Goal: Information Seeking & Learning: Compare options

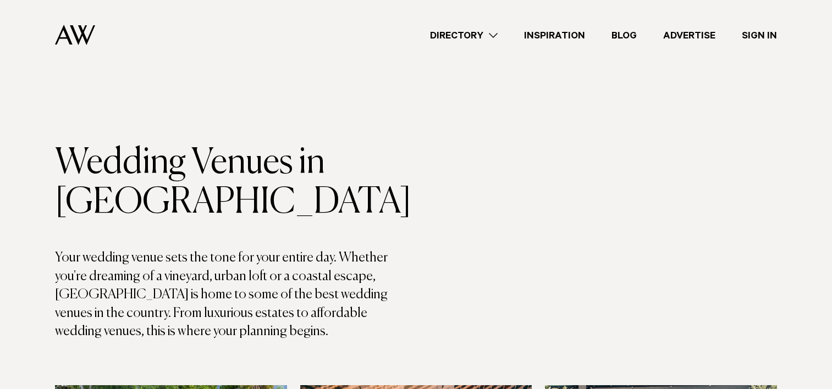
scroll to position [6101, 0]
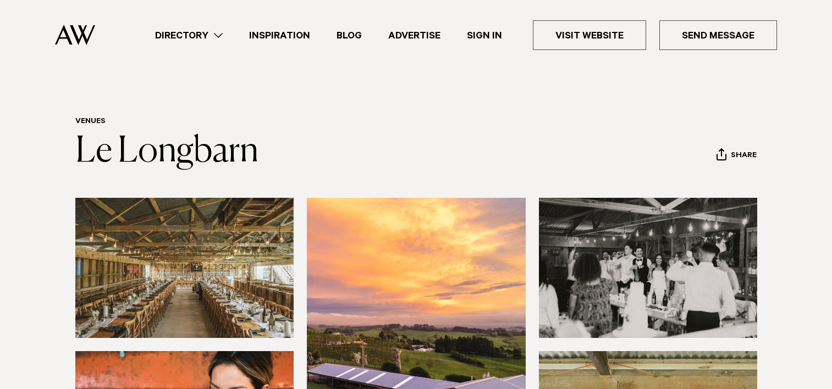
scroll to position [110, 0]
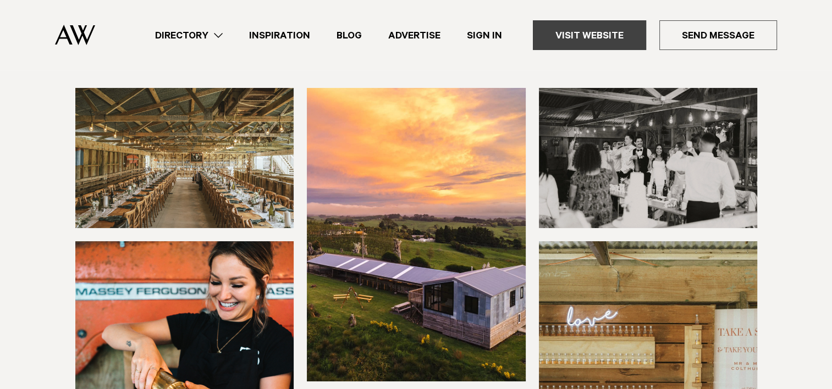
click at [583, 34] on link "Visit Website" at bounding box center [589, 35] width 113 height 30
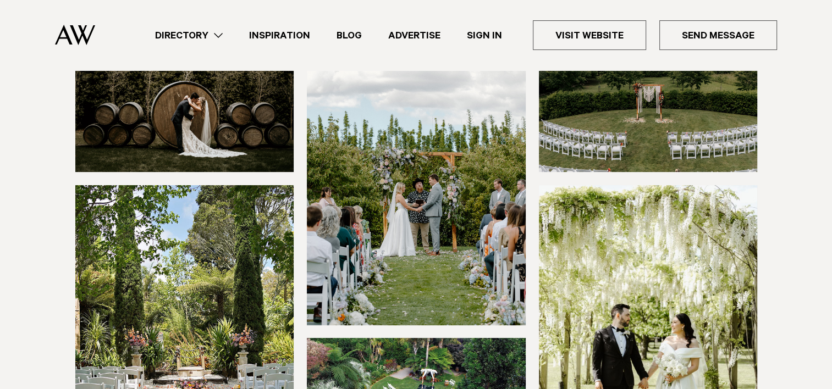
scroll to position [165, 0]
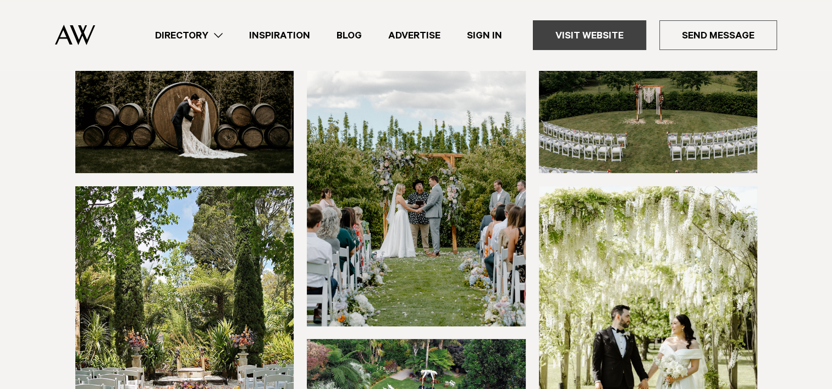
click at [573, 32] on link "Visit Website" at bounding box center [589, 35] width 113 height 30
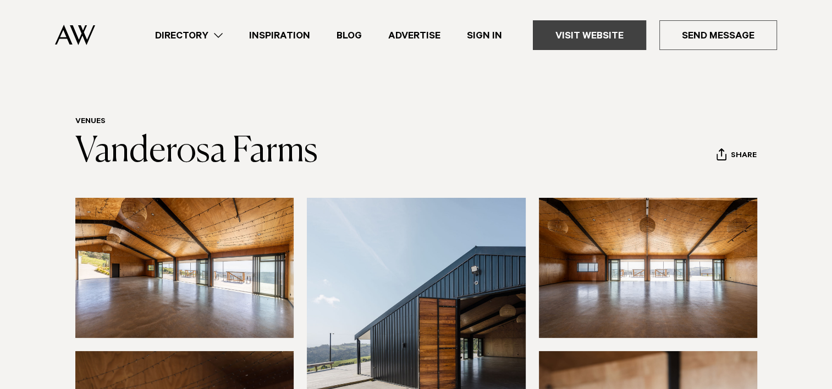
click at [589, 35] on link "Visit Website" at bounding box center [589, 35] width 113 height 30
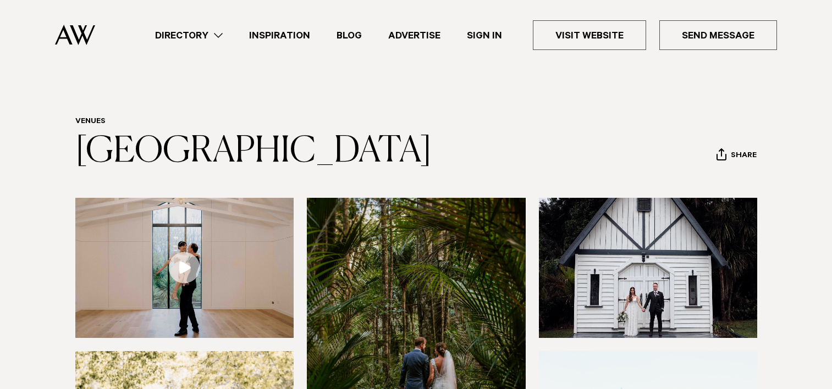
scroll to position [440, 0]
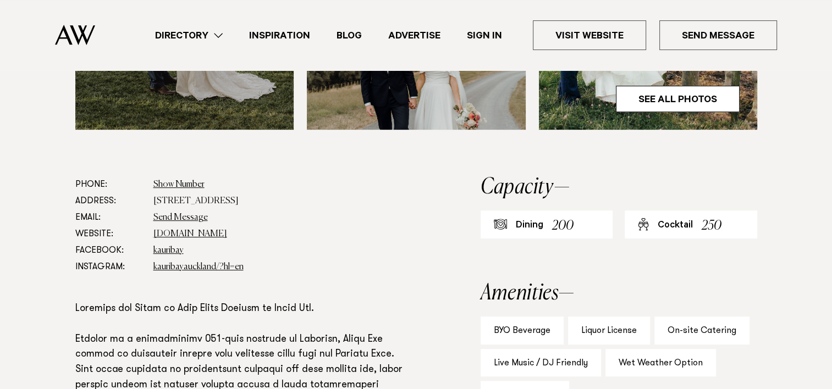
scroll to position [550, 0]
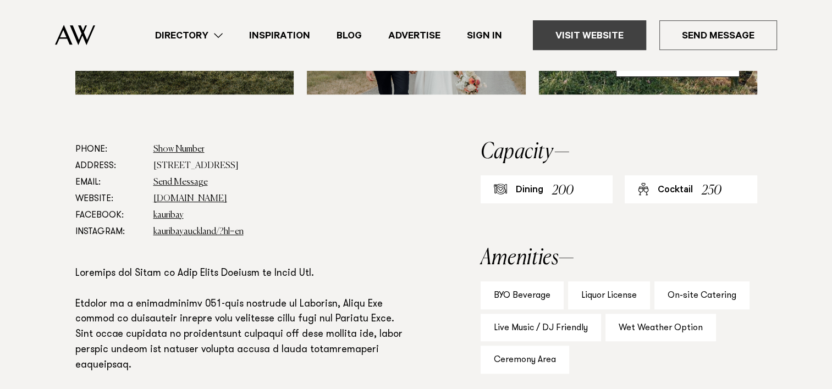
click at [603, 38] on link "Visit Website" at bounding box center [589, 35] width 113 height 30
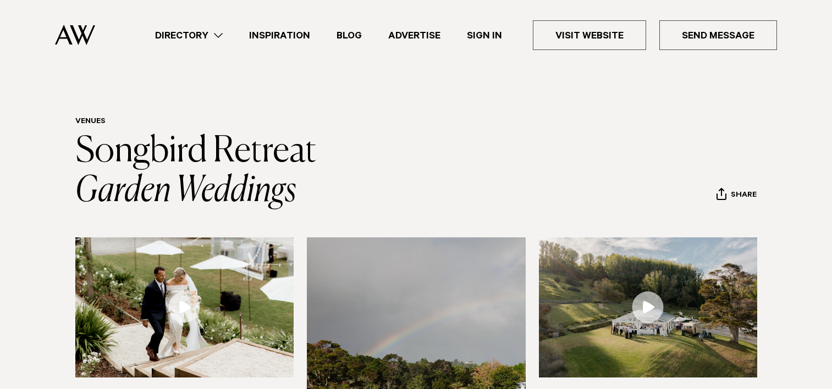
scroll to position [440, 0]
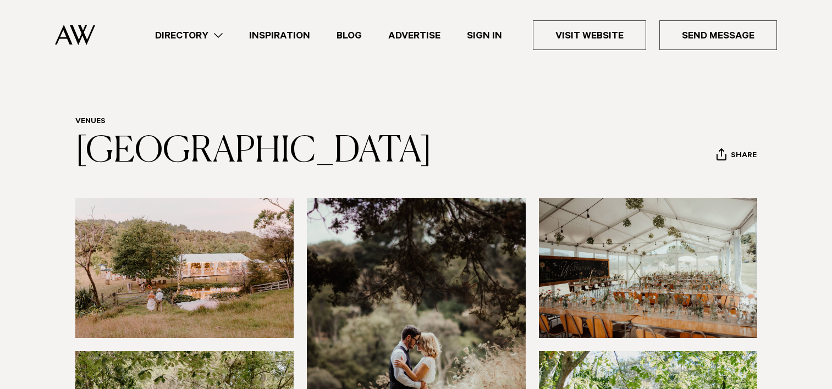
scroll to position [440, 0]
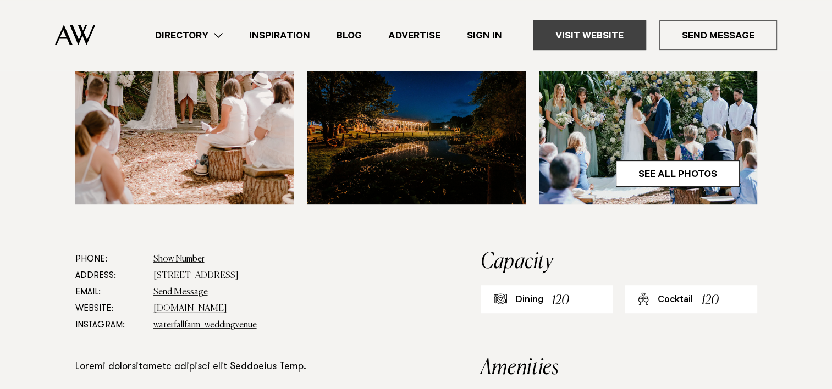
click at [597, 33] on link "Visit Website" at bounding box center [589, 35] width 113 height 30
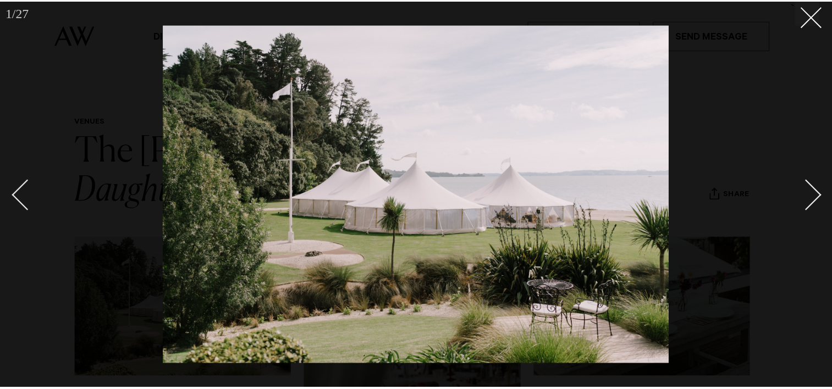
scroll to position [330, 0]
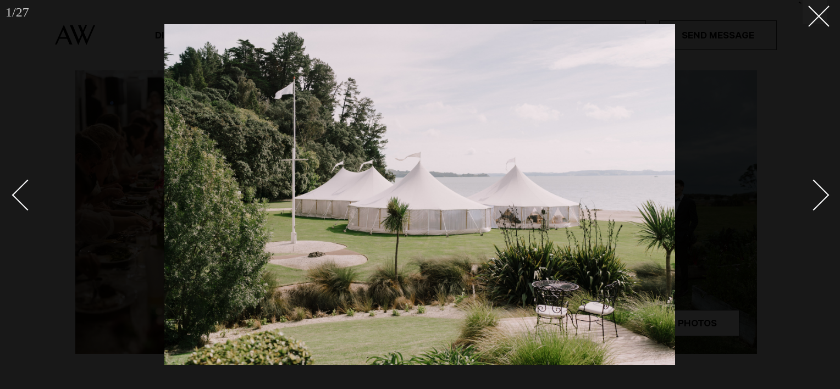
click at [818, 186] on div "Next slide" at bounding box center [813, 195] width 31 height 31
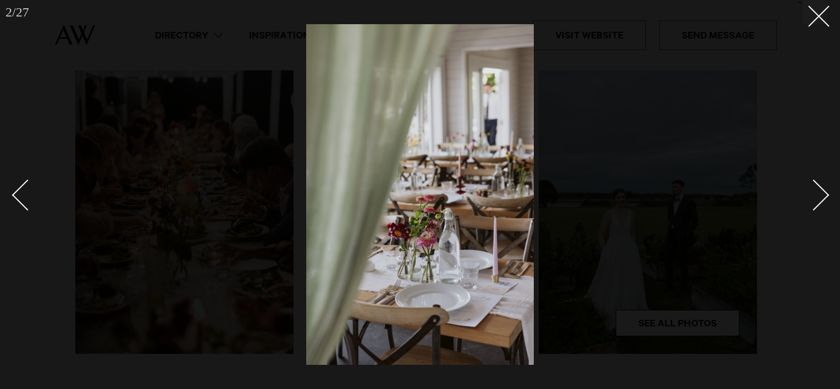
click at [818, 186] on div "Next slide" at bounding box center [813, 195] width 31 height 31
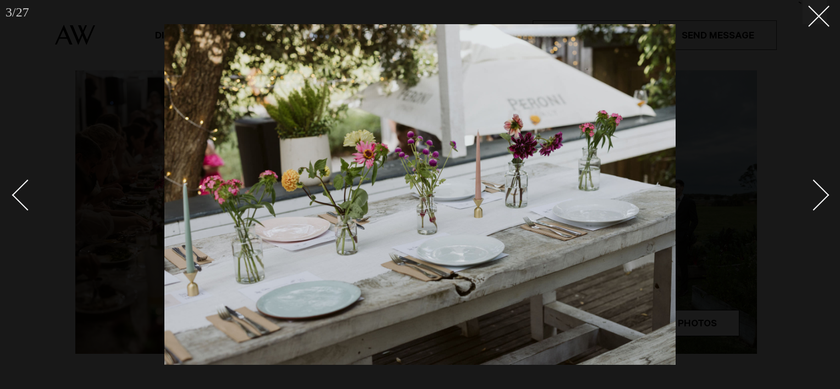
click at [818, 186] on div "Next slide" at bounding box center [813, 195] width 31 height 31
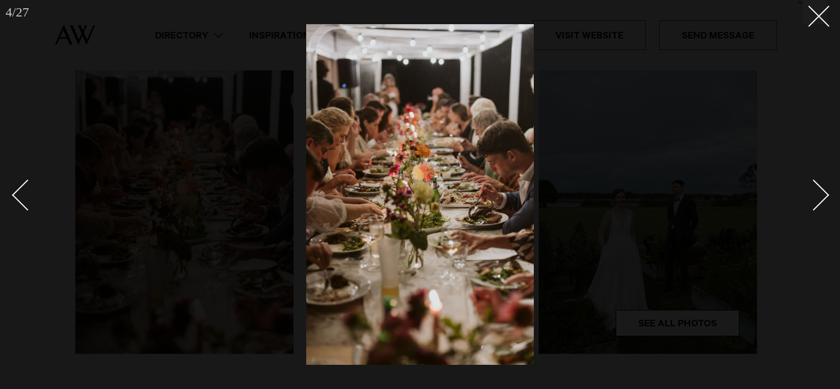
click at [818, 186] on div "Next slide" at bounding box center [813, 195] width 31 height 31
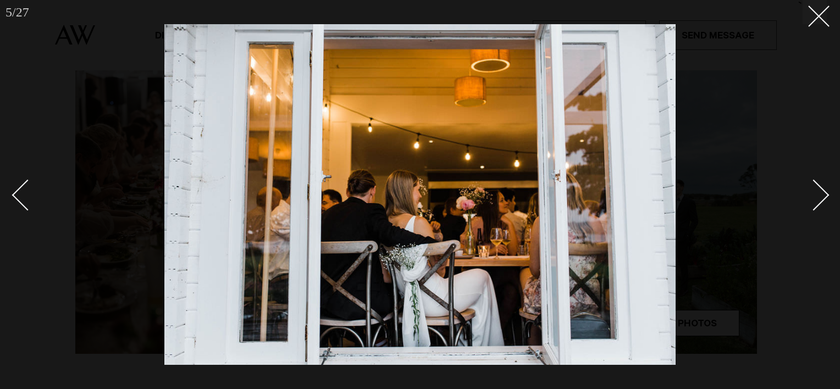
click at [818, 186] on div "Next slide" at bounding box center [813, 195] width 31 height 31
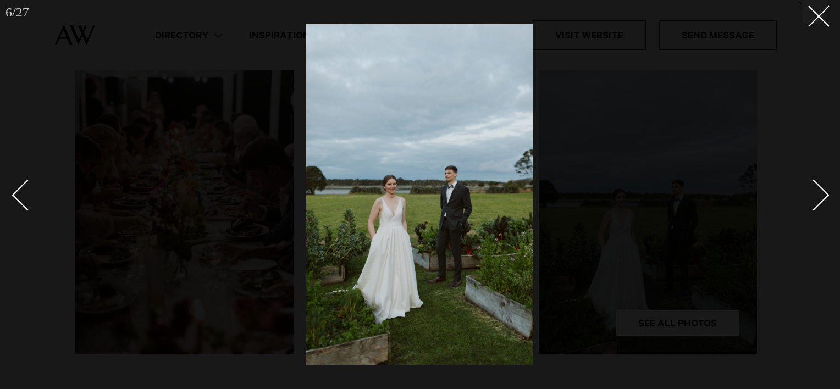
click at [818, 186] on div "Next slide" at bounding box center [813, 195] width 31 height 31
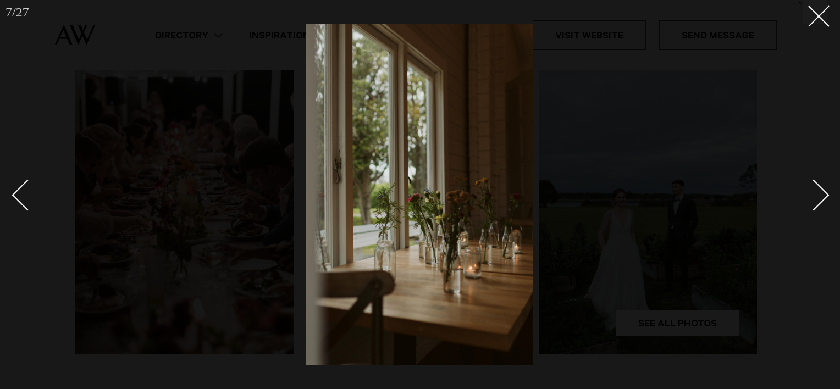
click at [818, 186] on div "Next slide" at bounding box center [813, 195] width 31 height 31
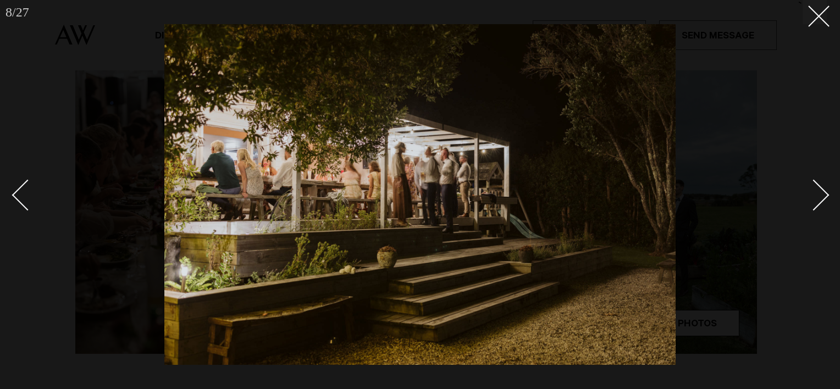
click at [818, 186] on div "Next slide" at bounding box center [813, 195] width 31 height 31
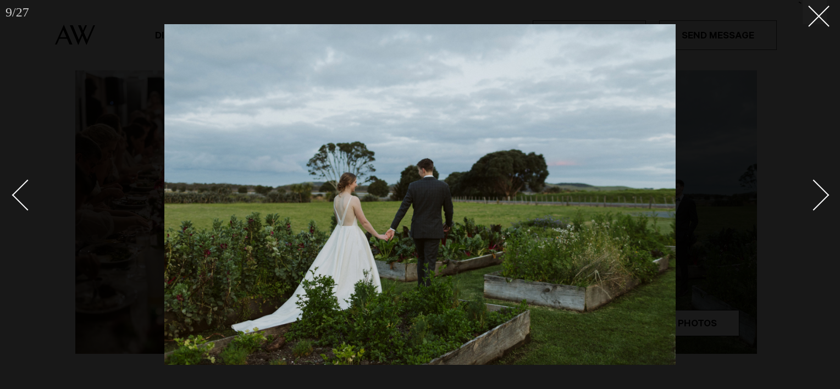
click at [818, 186] on div "Next slide" at bounding box center [813, 195] width 31 height 31
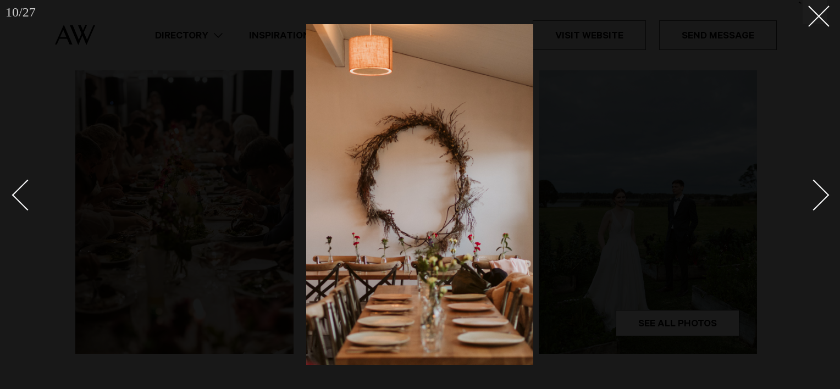
click at [818, 186] on div "Next slide" at bounding box center [813, 195] width 31 height 31
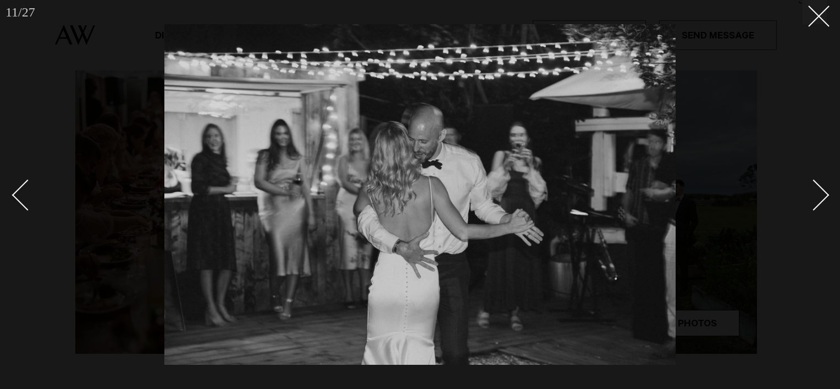
click at [818, 186] on div "Next slide" at bounding box center [813, 195] width 31 height 31
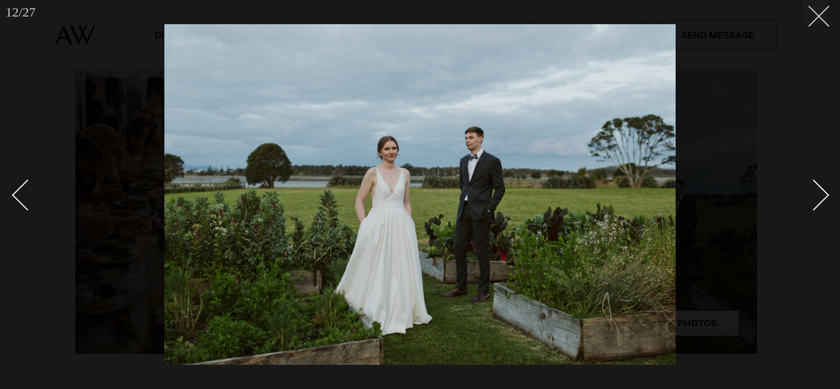
click at [823, 16] on button at bounding box center [815, 12] width 24 height 24
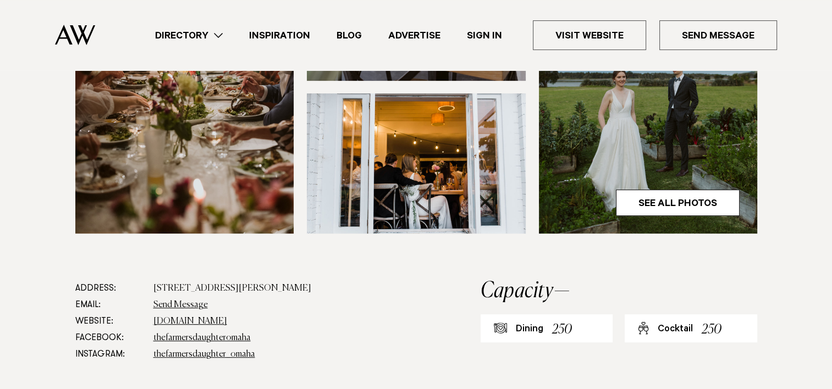
scroll to position [440, 0]
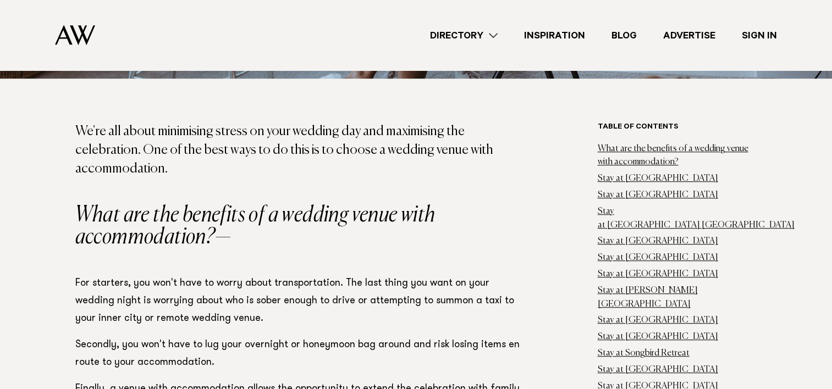
scroll to position [605, 0]
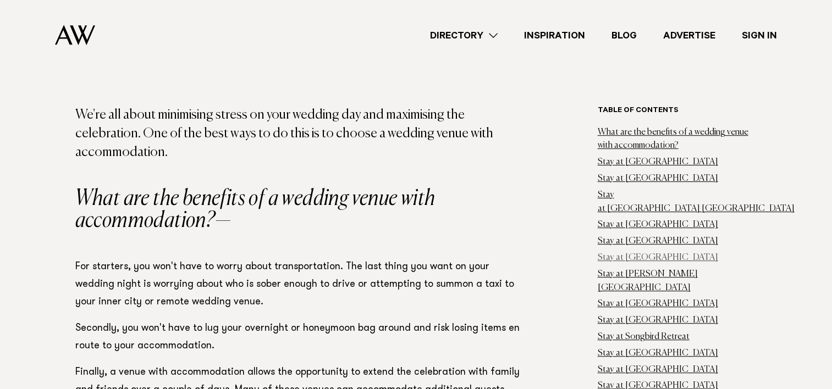
click at [613, 253] on link "Stay at [GEOGRAPHIC_DATA]" at bounding box center [658, 257] width 120 height 9
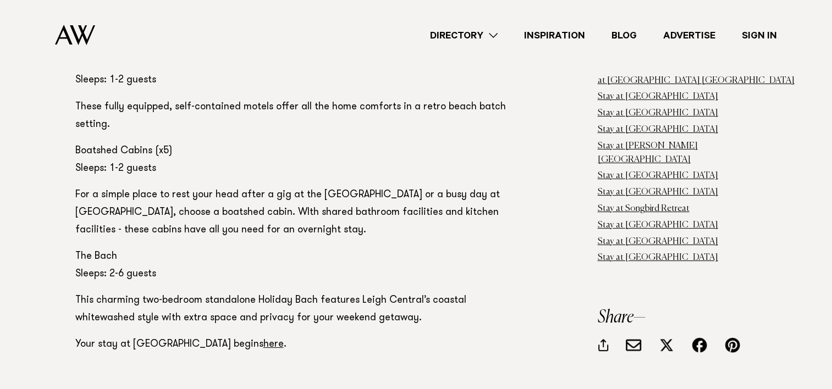
scroll to position [8115, 0]
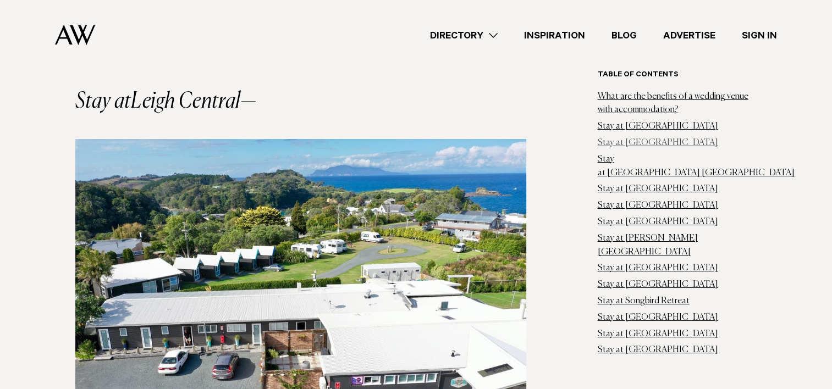
click at [613, 144] on link "Stay at [GEOGRAPHIC_DATA]" at bounding box center [658, 143] width 120 height 9
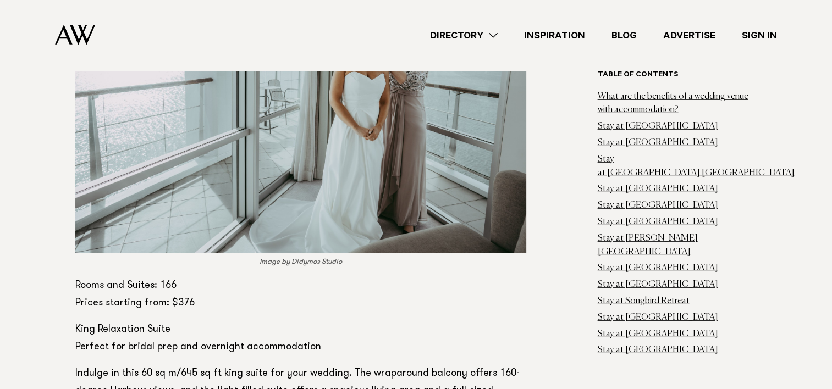
scroll to position [3187, 0]
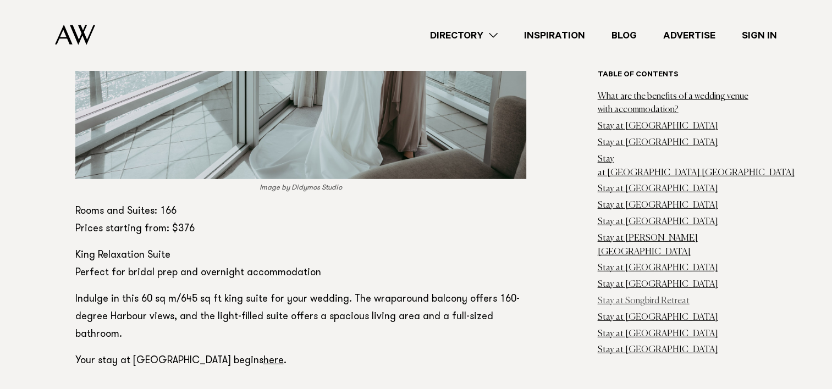
click at [651, 297] on link "Stay at Songbird Retreat" at bounding box center [644, 301] width 92 height 9
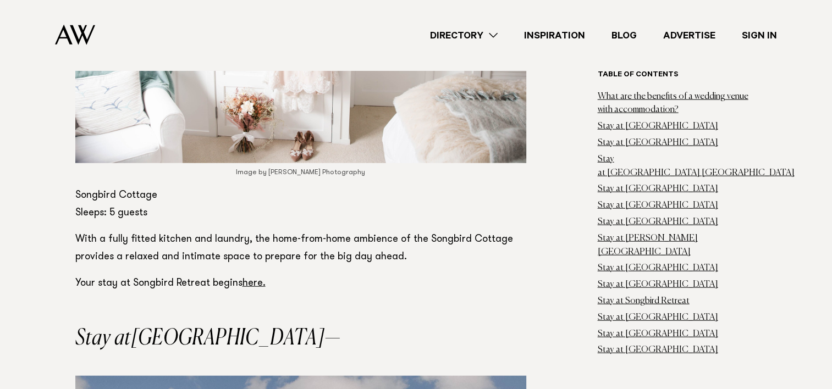
scroll to position [6783, 0]
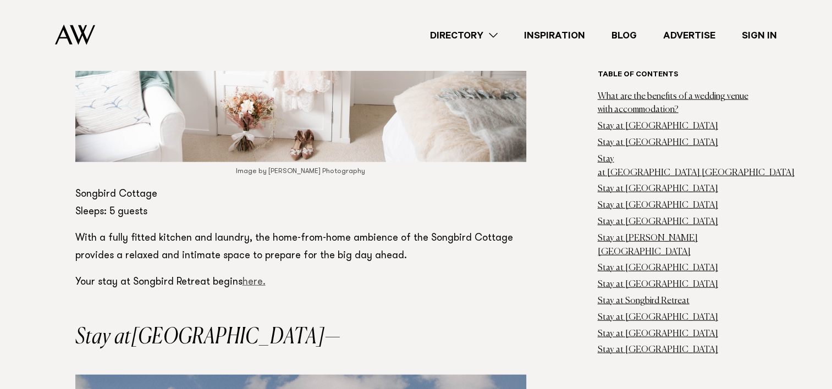
click at [252, 278] on link "here." at bounding box center [253, 283] width 23 height 10
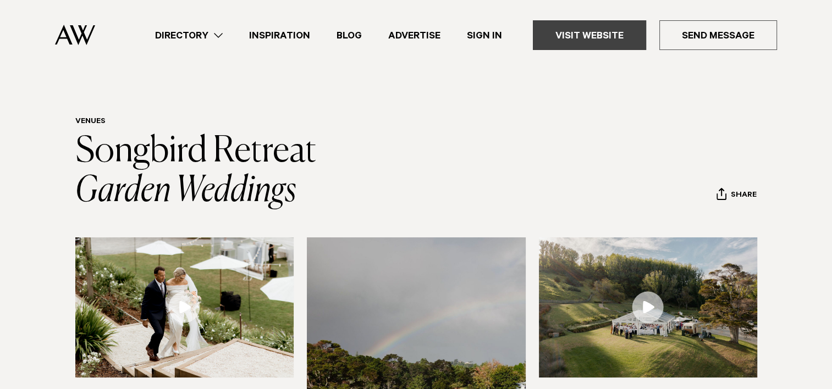
click at [600, 39] on link "Visit Website" at bounding box center [589, 35] width 113 height 30
